Goal: Navigation & Orientation: Understand site structure

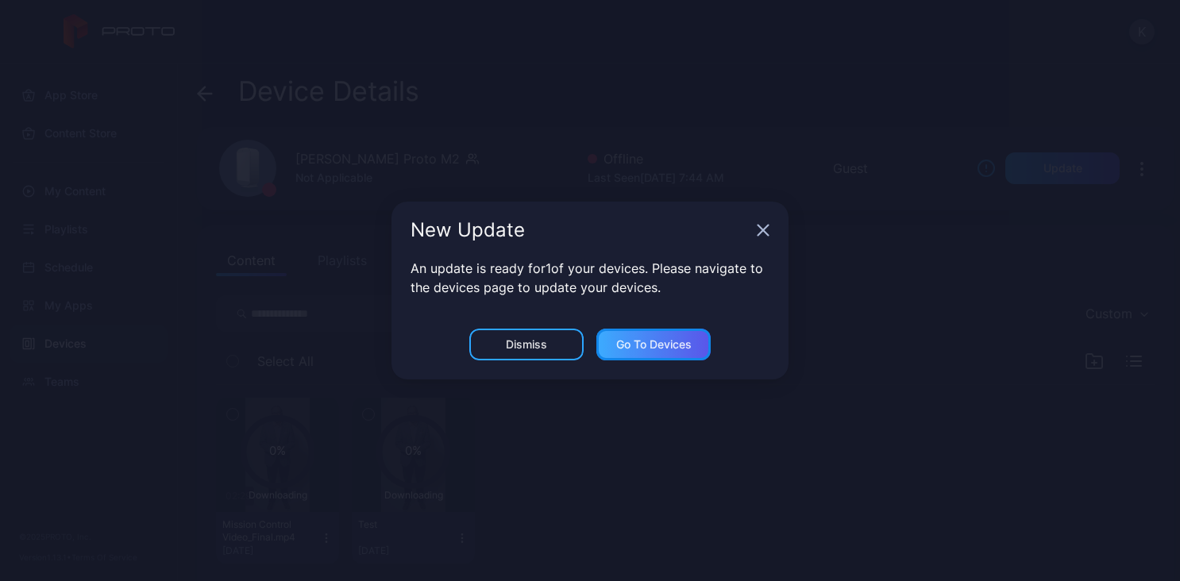
click at [638, 345] on div "Go to devices" at bounding box center [653, 344] width 75 height 13
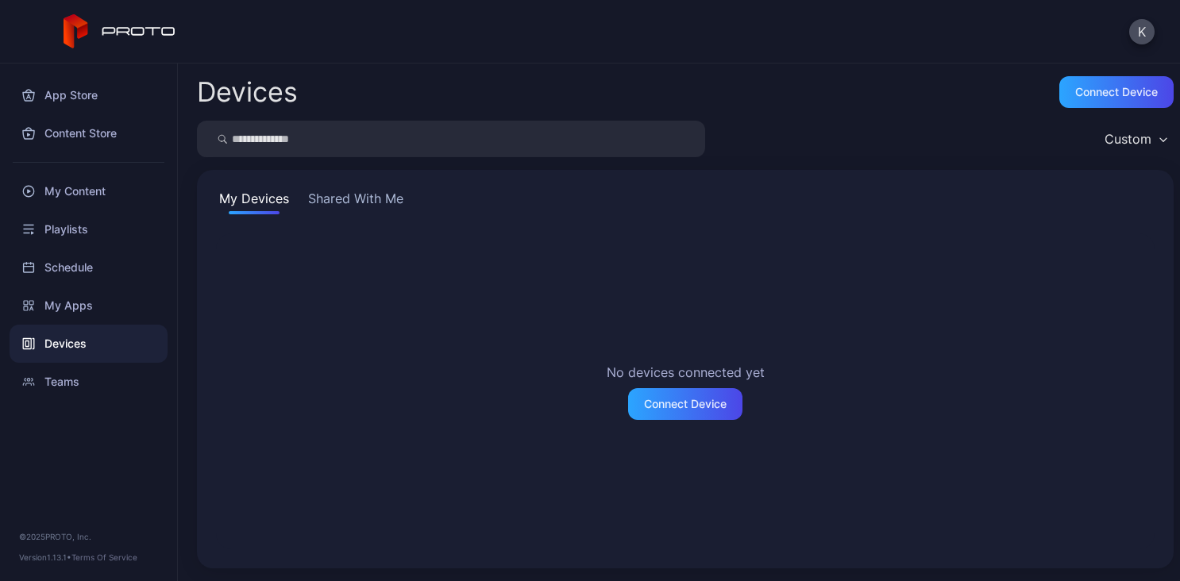
click at [245, 194] on button "My Devices" at bounding box center [254, 201] width 76 height 25
click at [244, 195] on button "My Devices" at bounding box center [254, 201] width 76 height 25
click at [80, 301] on div "My Apps" at bounding box center [89, 306] width 158 height 38
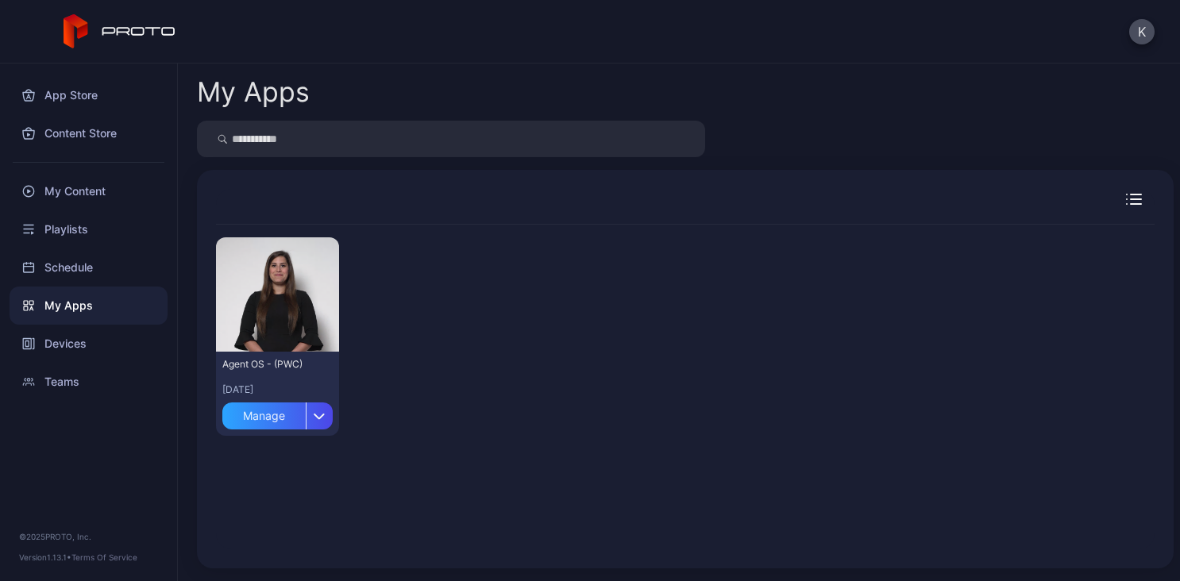
click at [83, 304] on div "My Apps" at bounding box center [89, 306] width 158 height 38
click at [91, 225] on div "Playlists" at bounding box center [89, 229] width 158 height 38
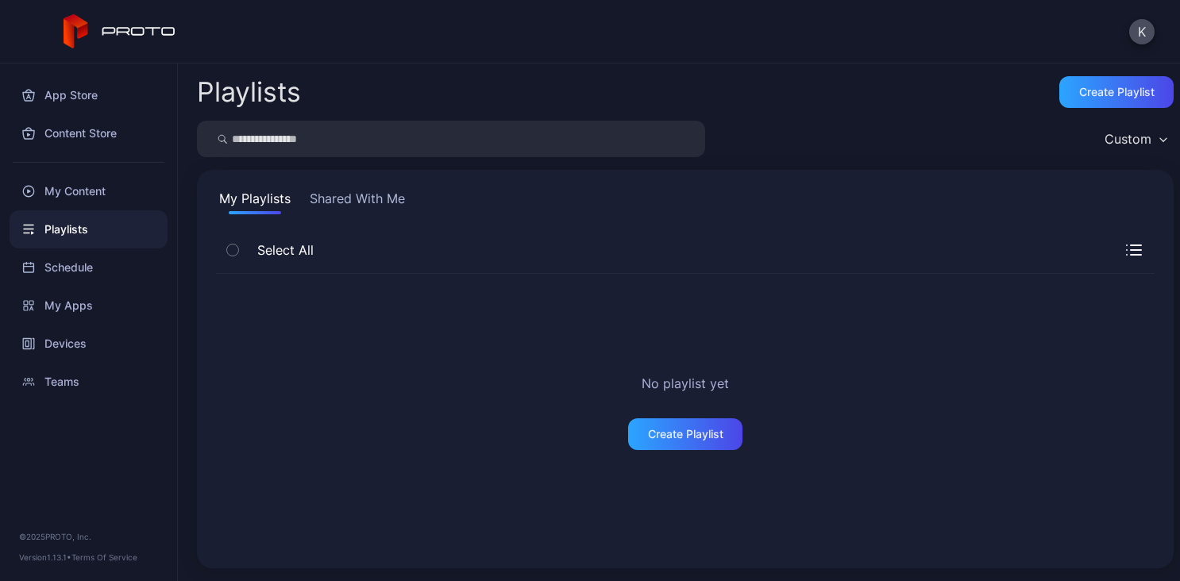
click at [356, 195] on button "Shared With Me" at bounding box center [357, 201] width 102 height 25
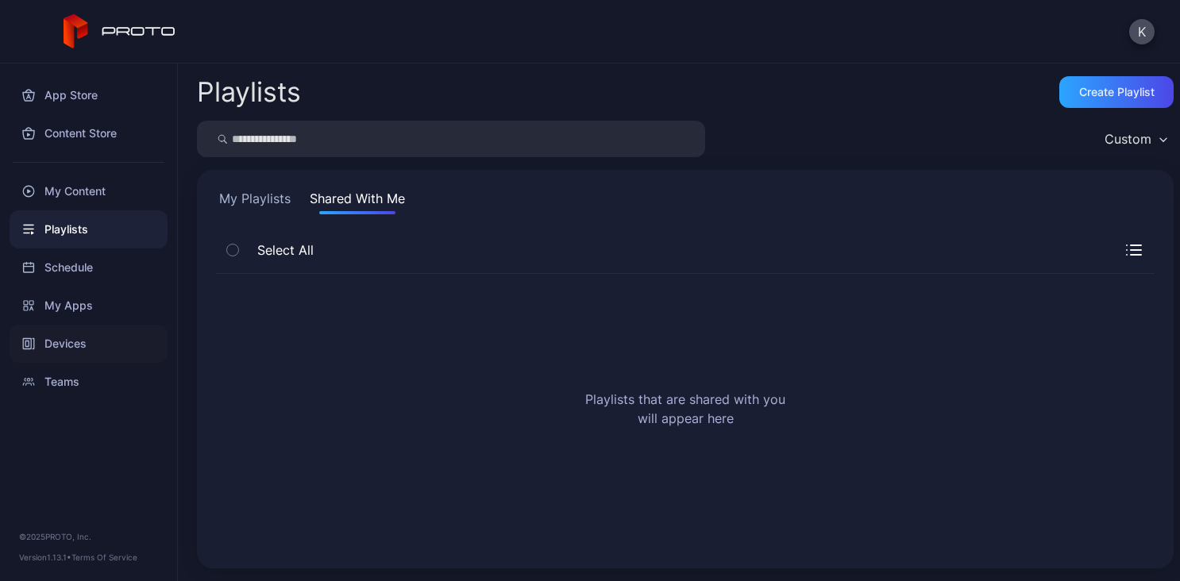
click at [81, 337] on div "Devices" at bounding box center [89, 344] width 158 height 38
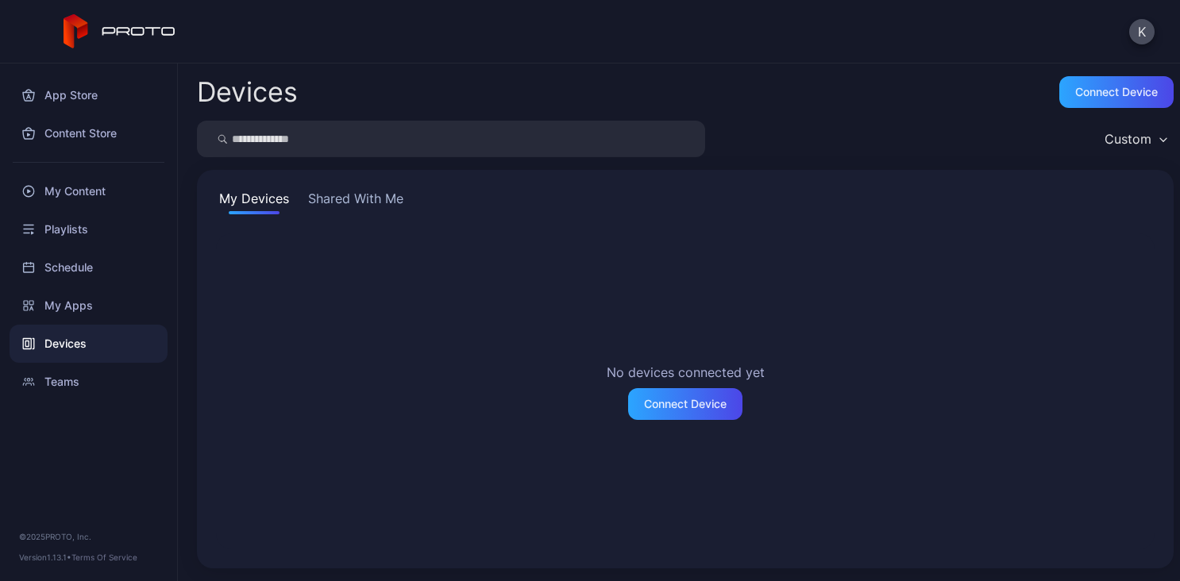
click at [349, 195] on button "Shared With Me" at bounding box center [356, 201] width 102 height 25
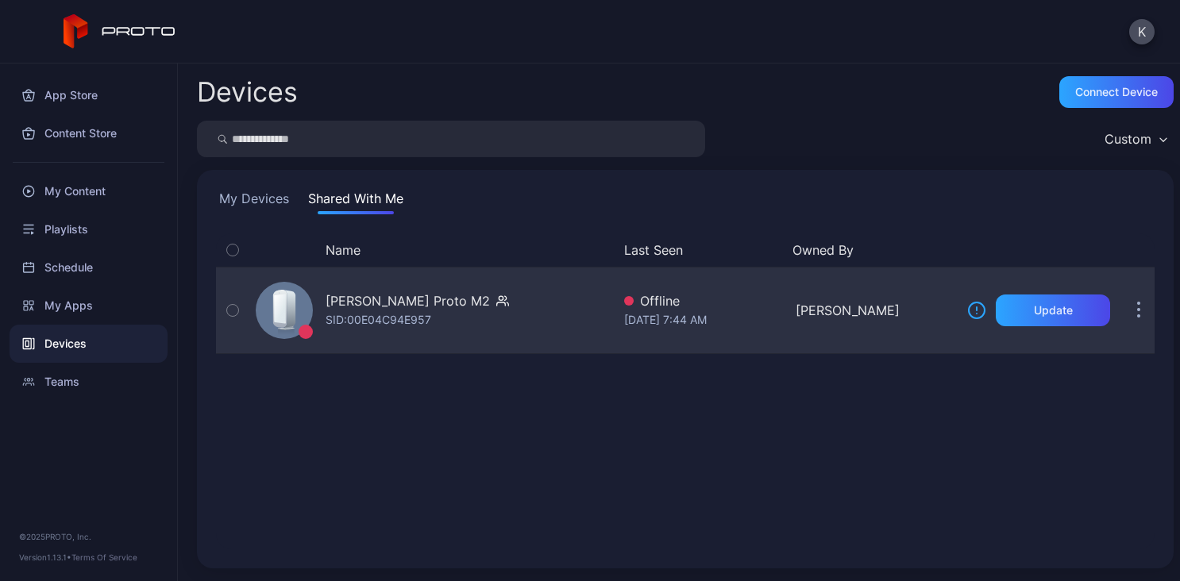
click at [394, 295] on div "[PERSON_NAME] Proto M2" at bounding box center [408, 300] width 164 height 19
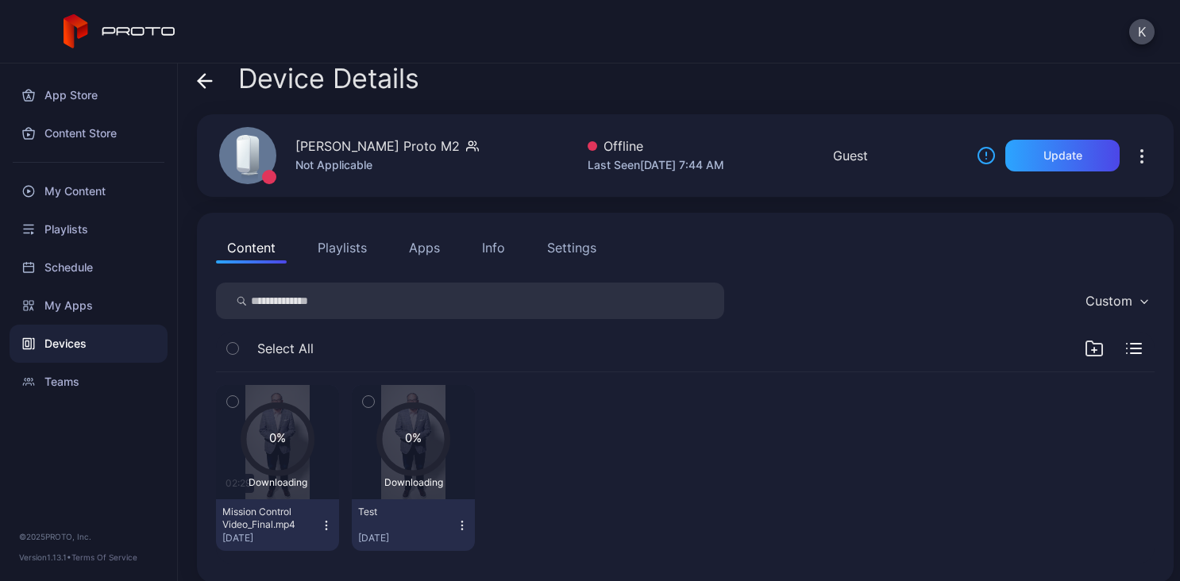
scroll to position [27, 0]
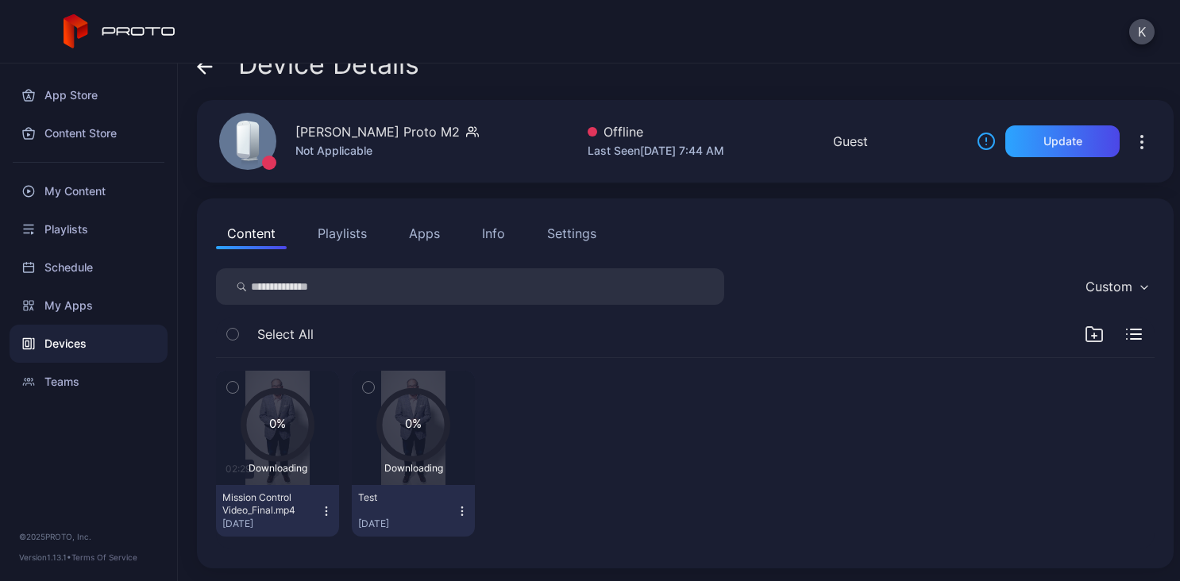
click at [595, 229] on div "Settings" at bounding box center [571, 233] width 49 height 19
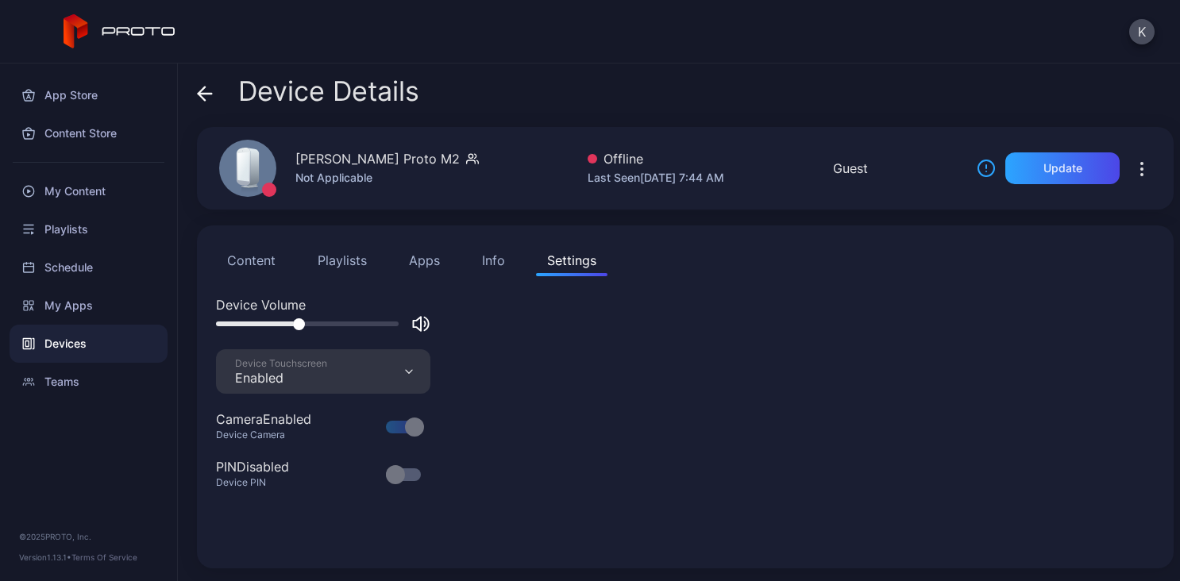
scroll to position [0, 0]
click at [497, 256] on div "Info" at bounding box center [493, 260] width 23 height 19
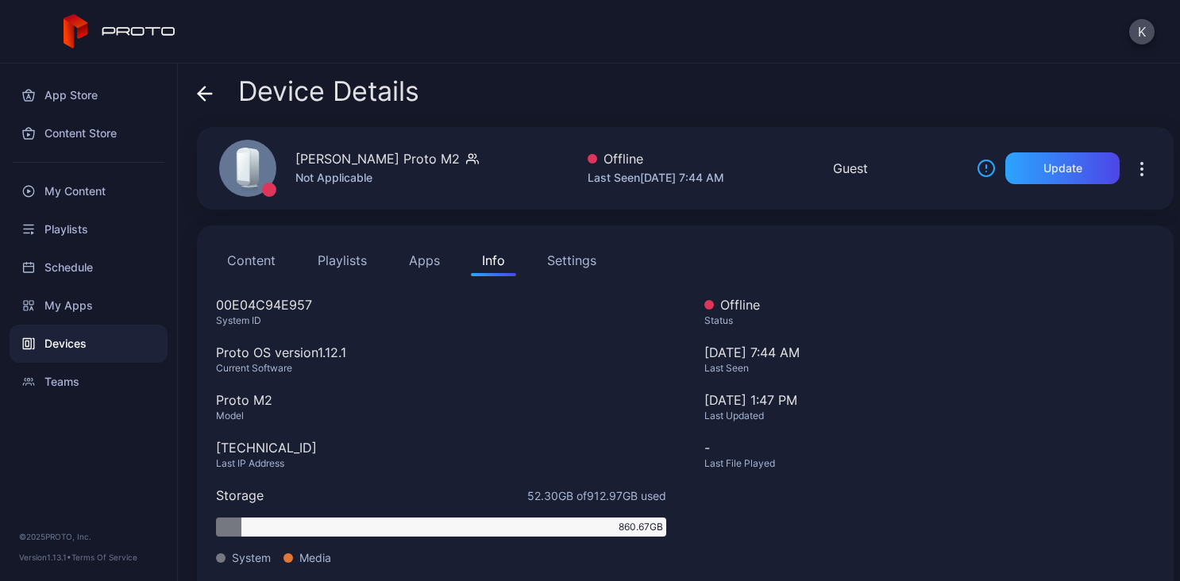
click at [428, 260] on button "Apps" at bounding box center [424, 261] width 53 height 32
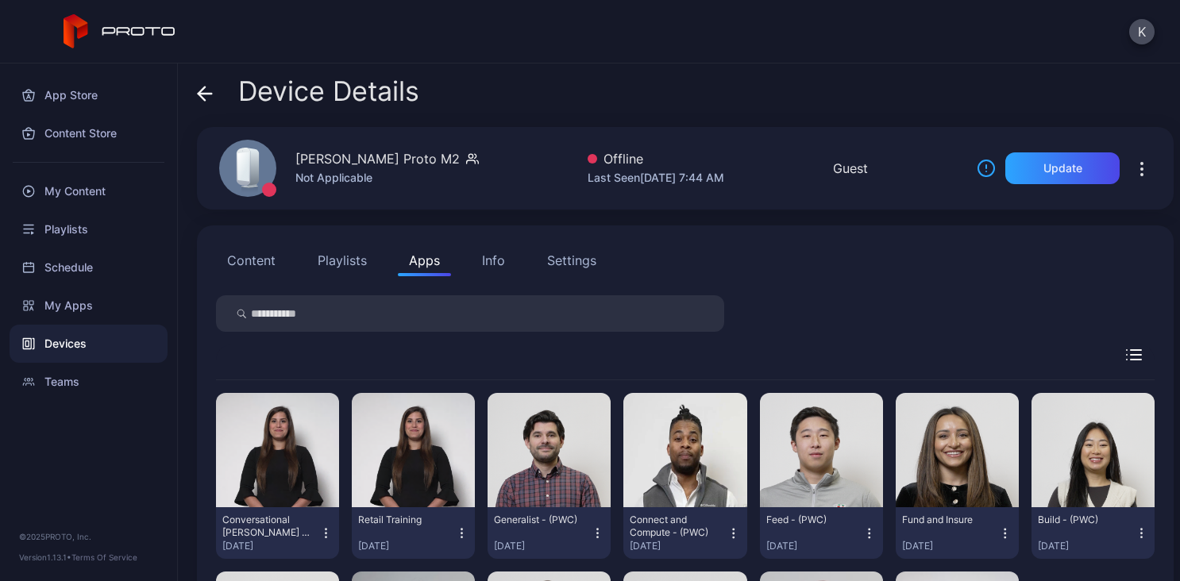
click at [346, 259] on button "Playlists" at bounding box center [341, 261] width 71 height 32
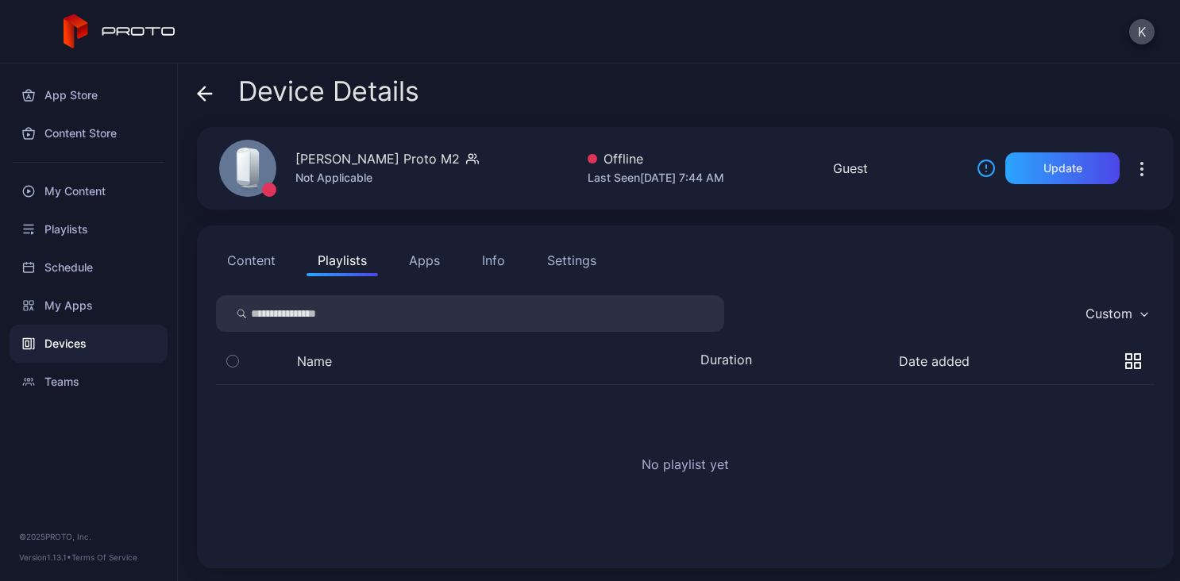
click at [258, 264] on button "Content" at bounding box center [251, 261] width 71 height 32
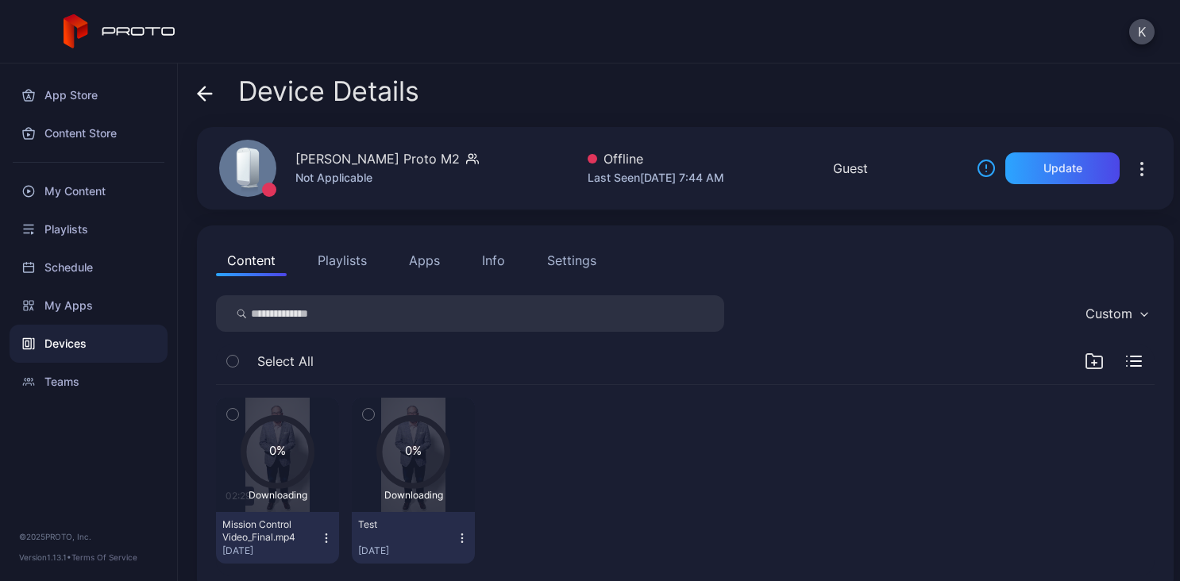
click at [416, 261] on button "Apps" at bounding box center [424, 261] width 53 height 32
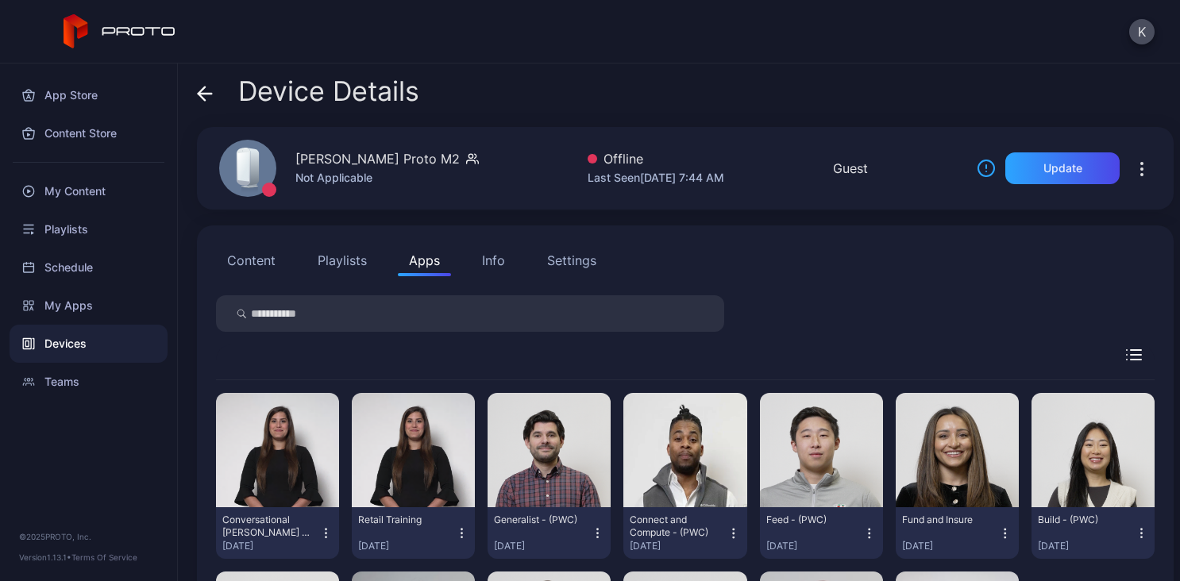
click at [489, 263] on div "Info" at bounding box center [493, 260] width 23 height 19
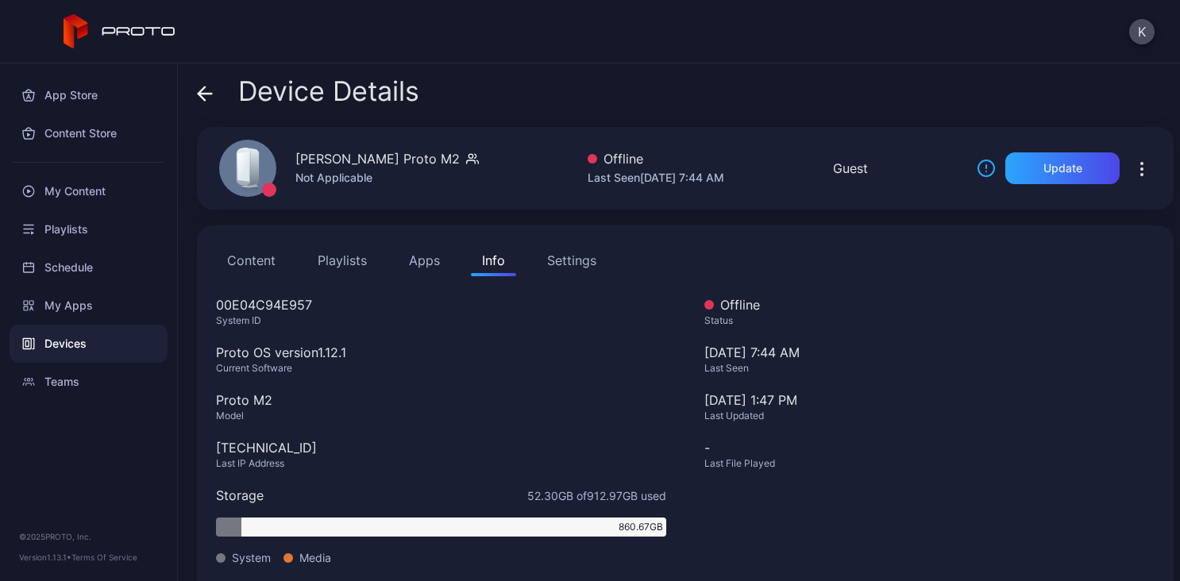
click at [505, 261] on button "Info" at bounding box center [493, 261] width 45 height 32
click at [577, 260] on div "Settings" at bounding box center [571, 260] width 49 height 19
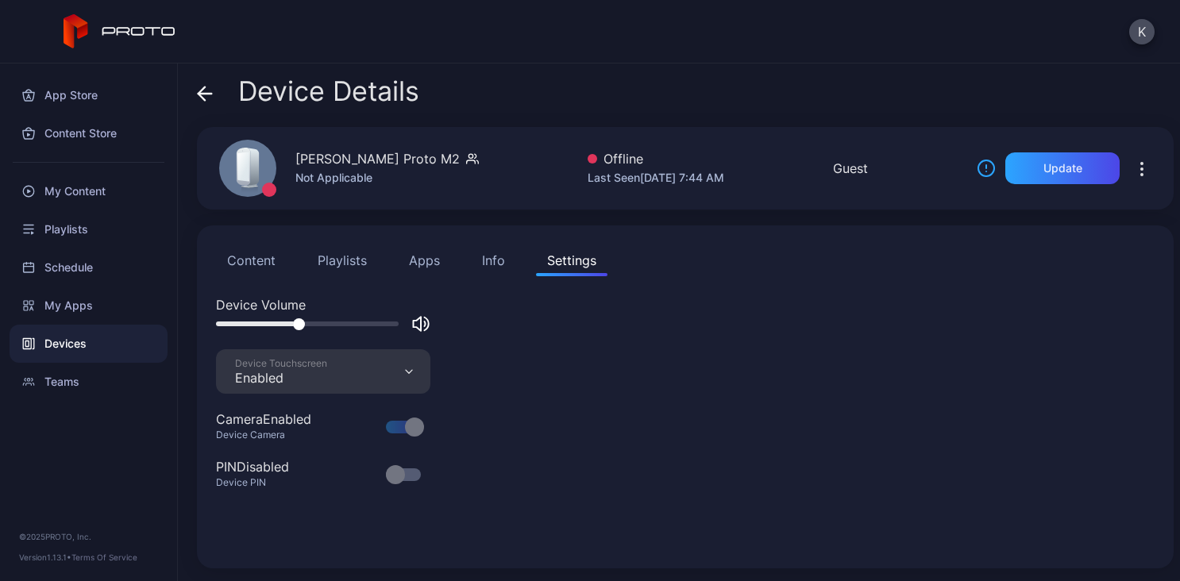
click at [359, 183] on div "Not Applicable" at bounding box center [386, 177] width 183 height 19
click at [326, 161] on div "[PERSON_NAME] Proto M2" at bounding box center [377, 158] width 164 height 19
click at [862, 170] on div "Guest" at bounding box center [850, 168] width 35 height 19
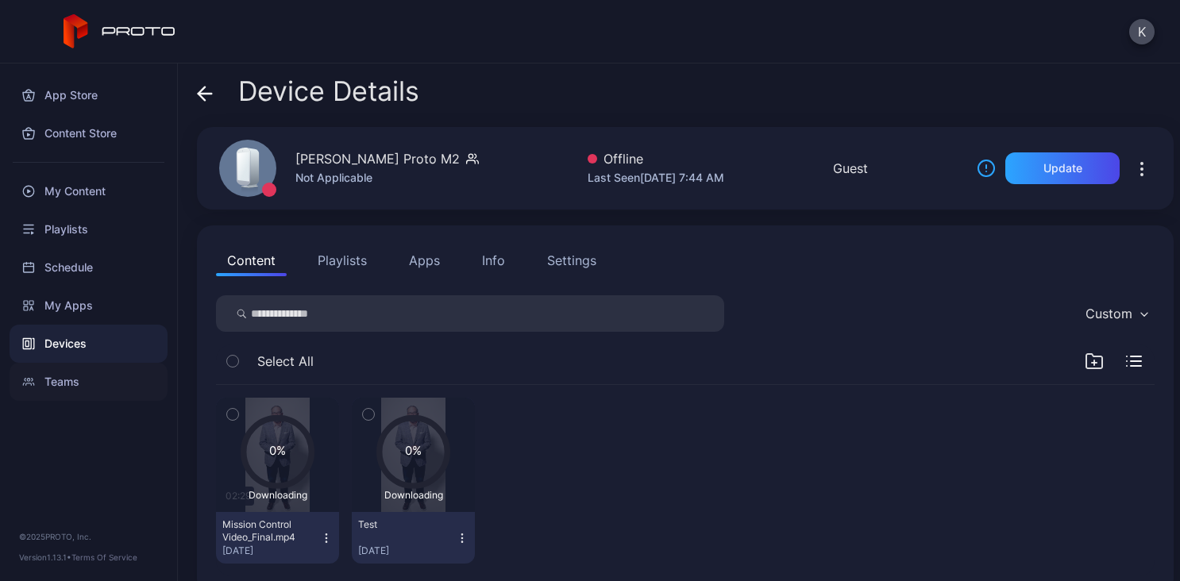
click at [83, 382] on div "Teams" at bounding box center [89, 382] width 158 height 38
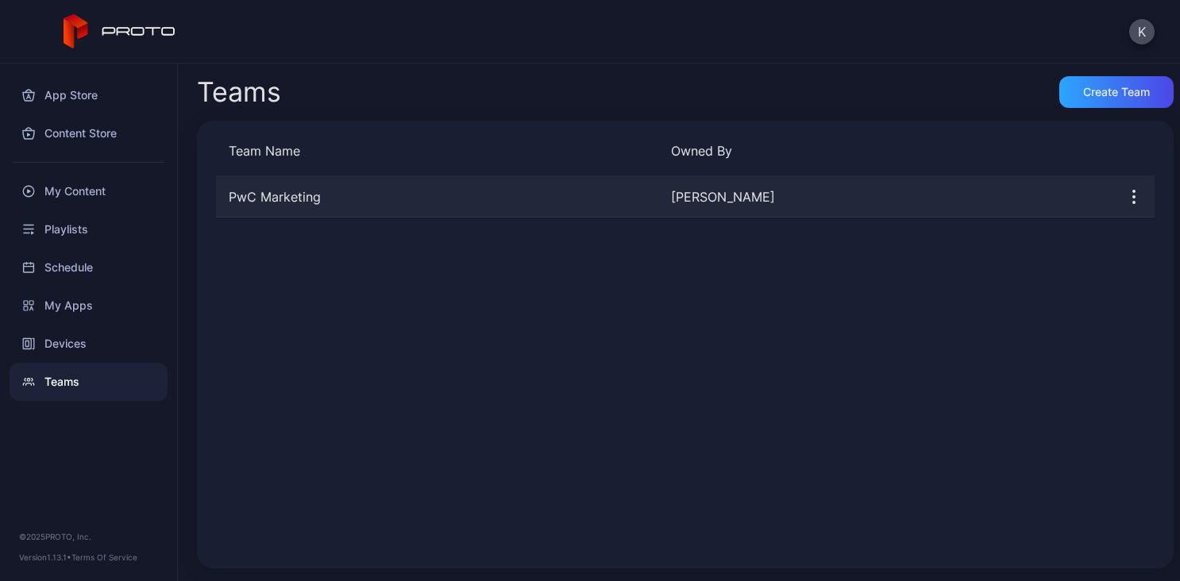
click at [260, 201] on div "PwC Marketing" at bounding box center [437, 196] width 442 height 19
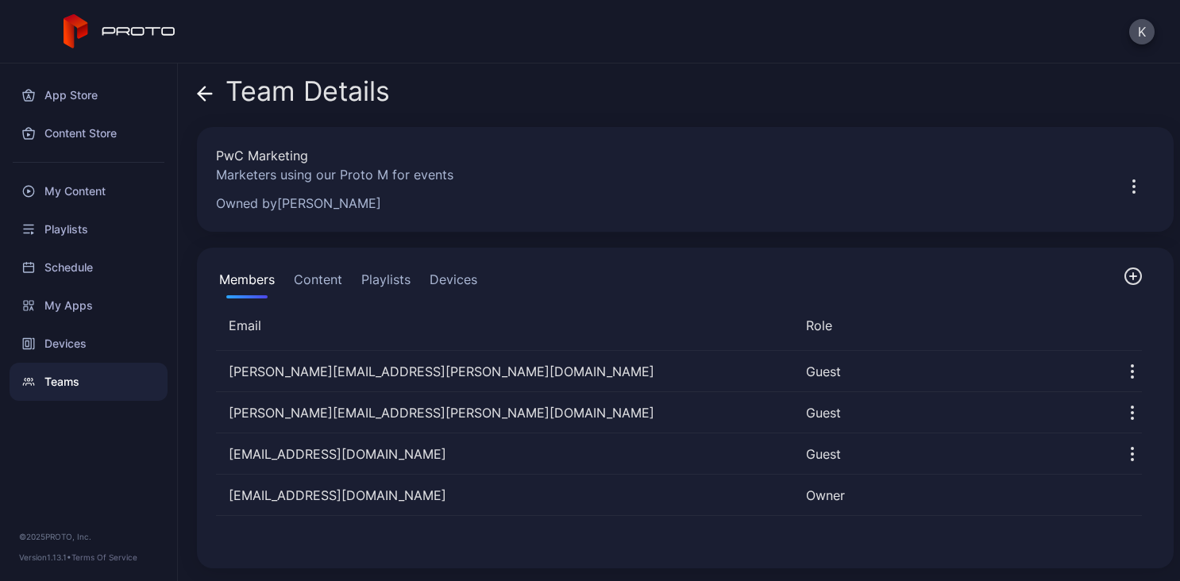
click at [450, 280] on button "Devices" at bounding box center [453, 283] width 54 height 32
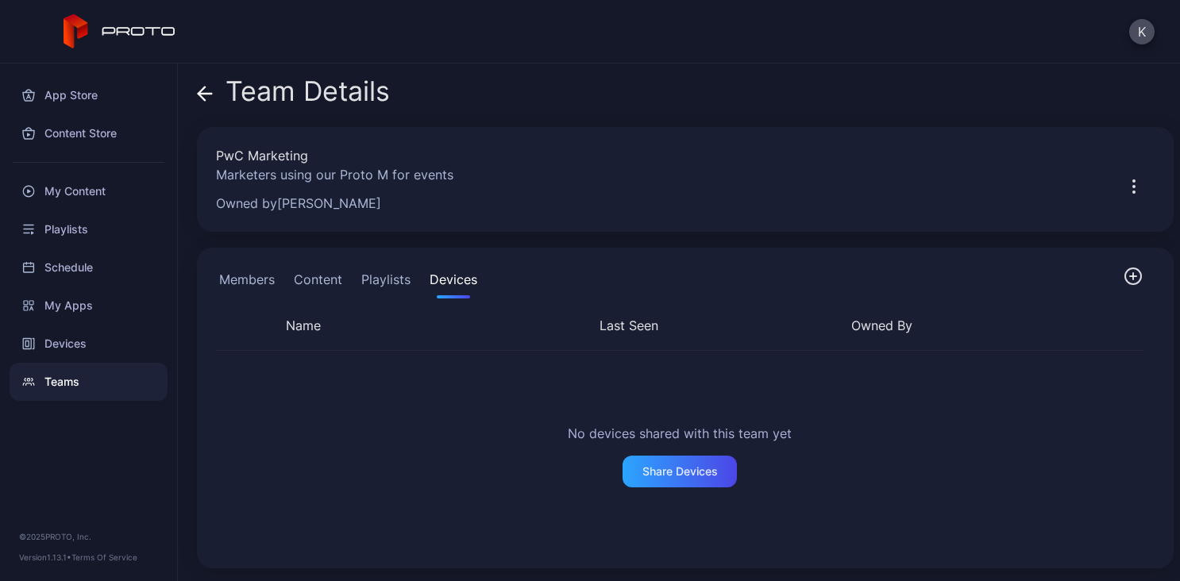
click at [245, 272] on button "Members" at bounding box center [247, 283] width 62 height 32
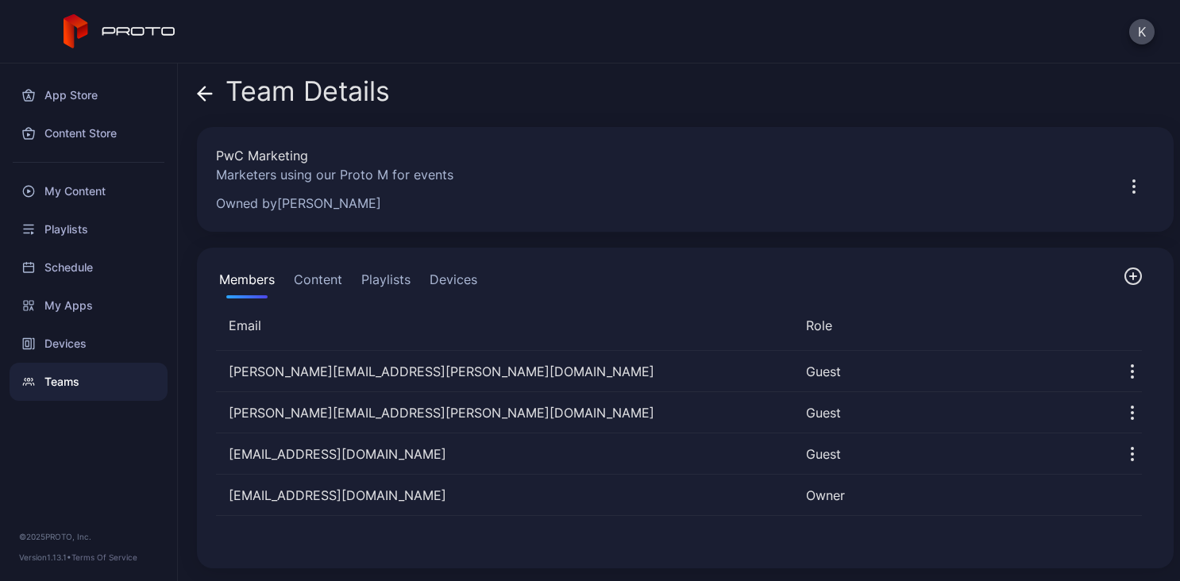
click at [316, 280] on button "Content" at bounding box center [318, 283] width 55 height 32
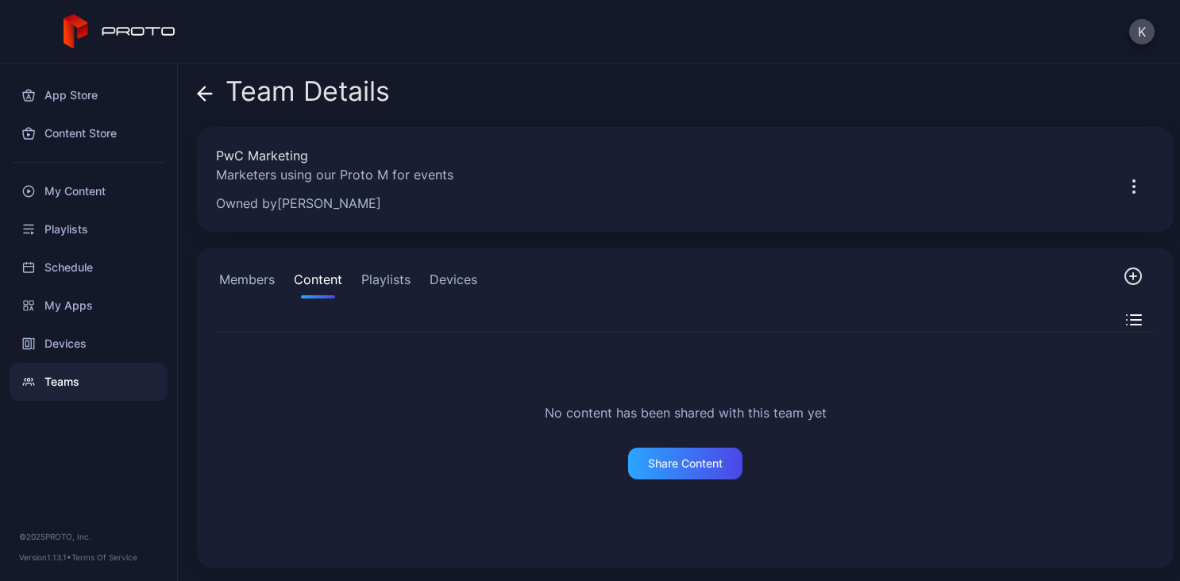
click at [385, 279] on button "Playlists" at bounding box center [386, 283] width 56 height 32
click at [459, 279] on button "Devices" at bounding box center [453, 283] width 54 height 32
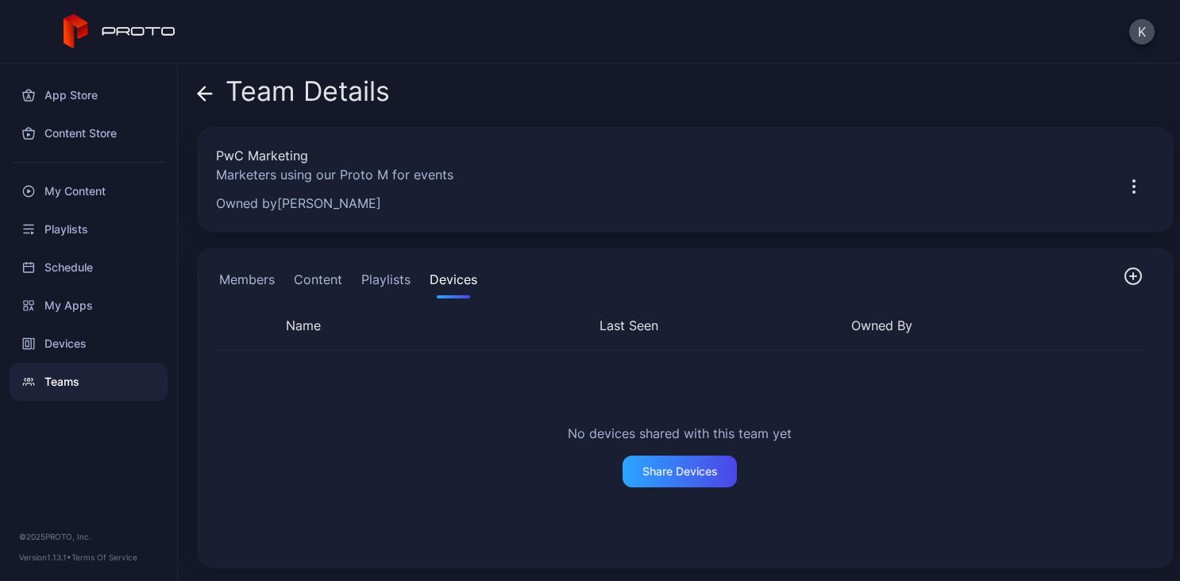
click at [253, 278] on button "Members" at bounding box center [247, 283] width 62 height 32
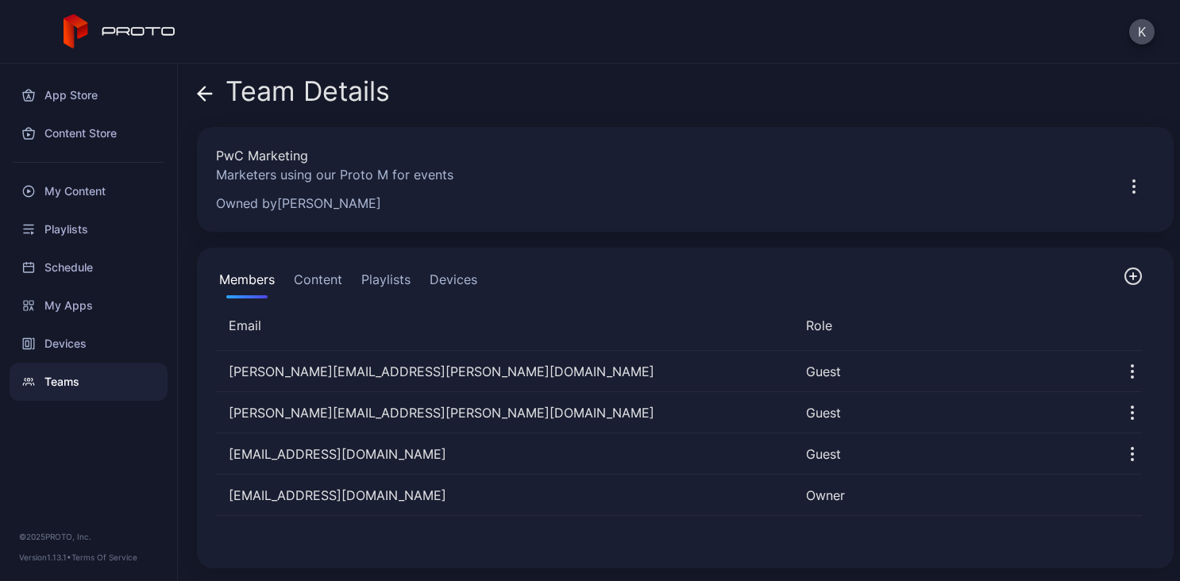
click at [203, 91] on icon at bounding box center [205, 94] width 16 height 16
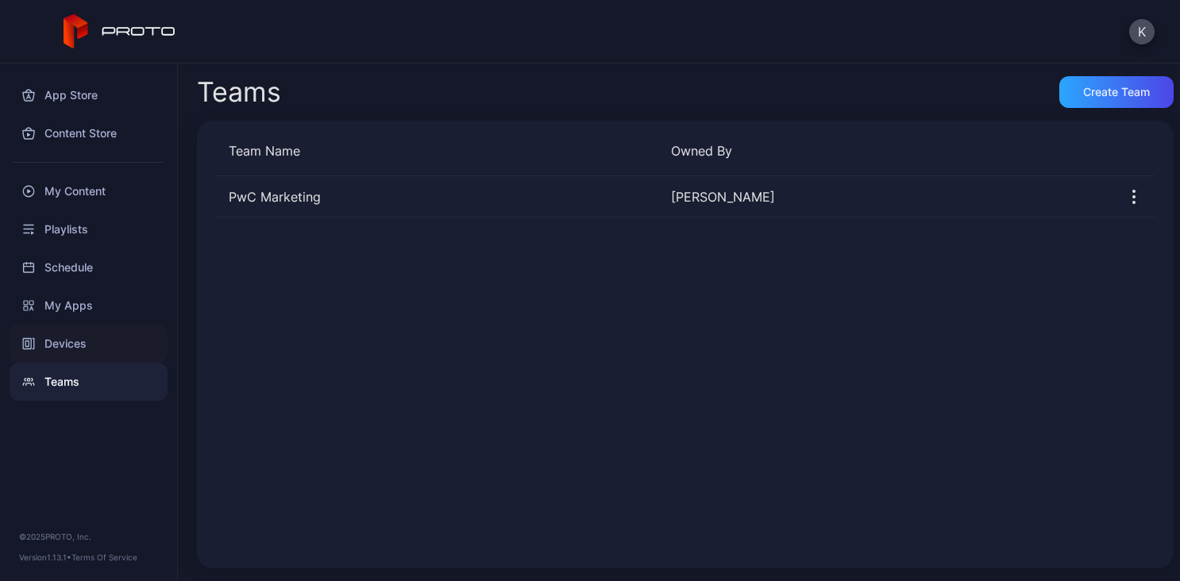
click at [83, 340] on div "Devices" at bounding box center [89, 344] width 158 height 38
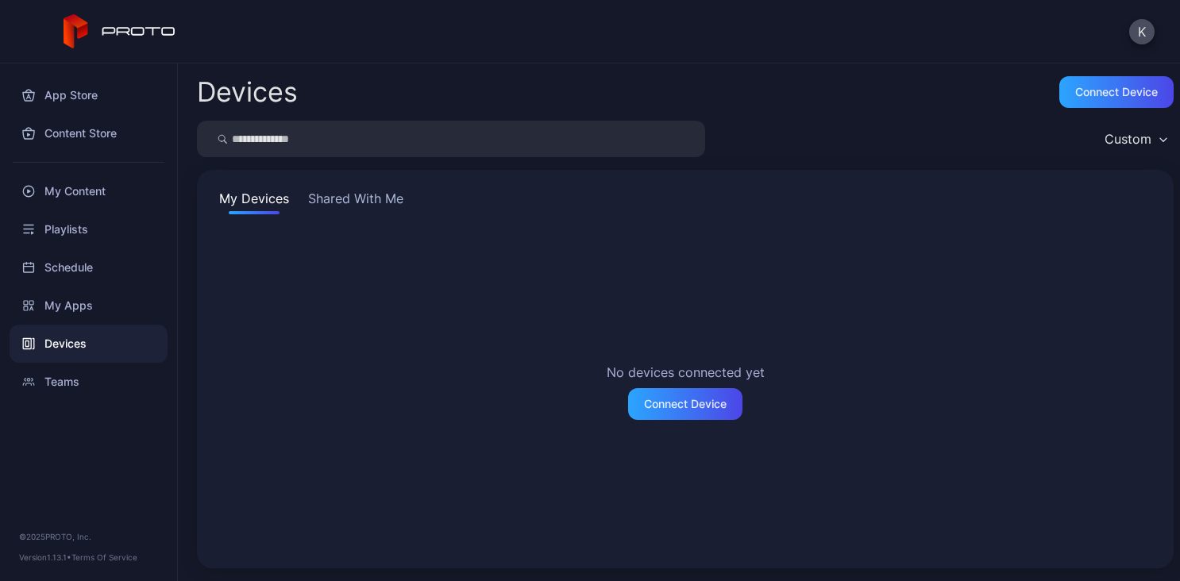
click at [378, 198] on button "Shared With Me" at bounding box center [356, 201] width 102 height 25
